Goal: Information Seeking & Learning: Understand process/instructions

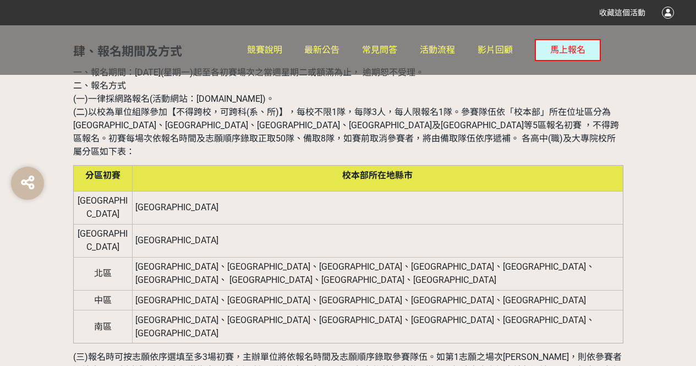
scroll to position [880, 0]
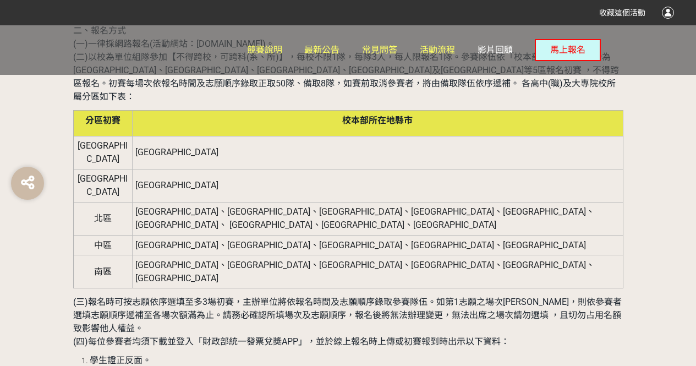
click at [498, 51] on span "影片回顧" at bounding box center [494, 50] width 35 height 10
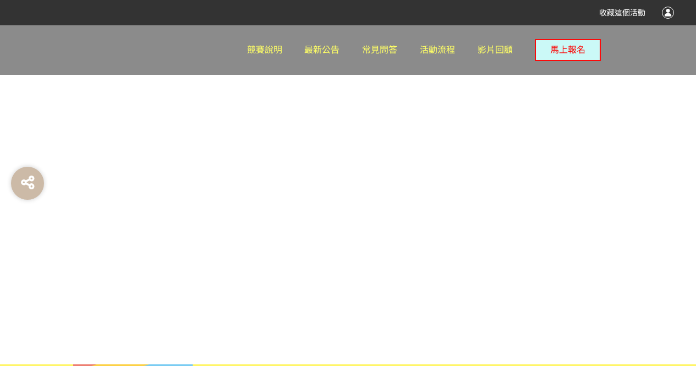
scroll to position [550, 0]
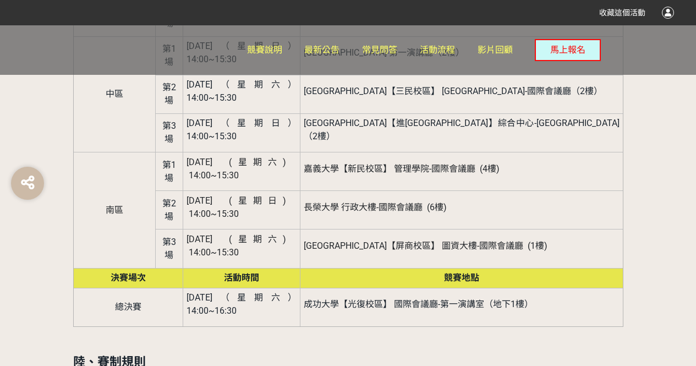
scroll to position [1760, 0]
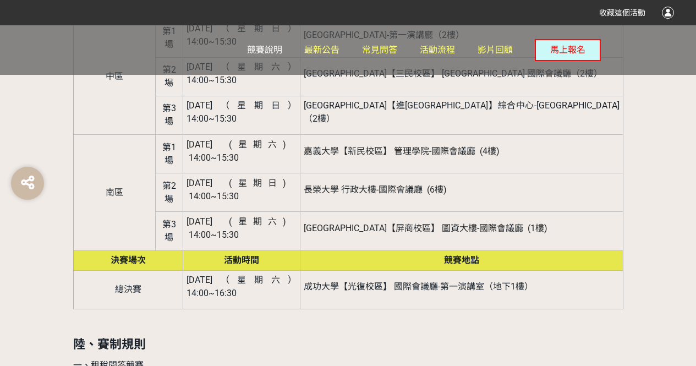
click at [268, 50] on span "競賽說明" at bounding box center [264, 50] width 35 height 10
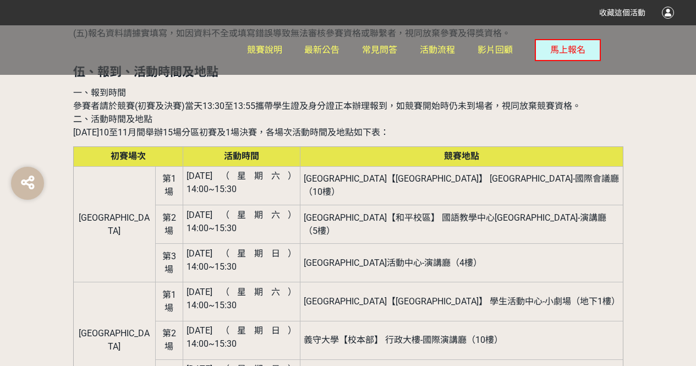
scroll to position [1210, 0]
